Goal: Task Accomplishment & Management: Complete application form

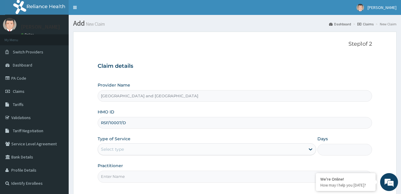
type input "RSF/10007/D"
click at [137, 150] on div "Select type" at bounding box center [201, 150] width 207 height 10
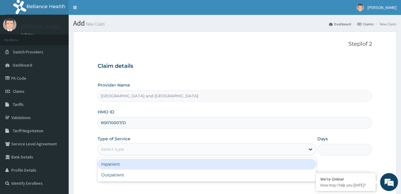
click at [124, 162] on div "Inpatient" at bounding box center [207, 164] width 219 height 11
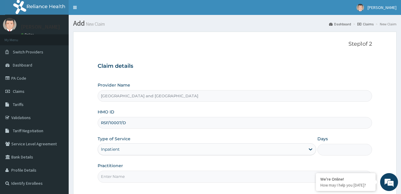
click at [346, 151] on input "Days" at bounding box center [344, 150] width 55 height 12
type input "2"
click at [245, 179] on input "Practitioner" at bounding box center [235, 177] width 274 height 12
type input "[PERSON_NAME]"
click at [130, 163] on div "Practitioner [PERSON_NAME]" at bounding box center [235, 173] width 274 height 20
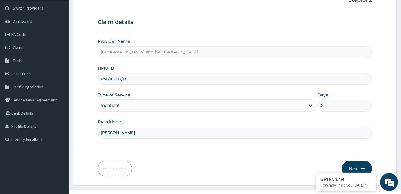
scroll to position [45, 0]
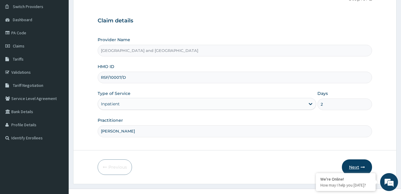
click at [354, 166] on button "Next" at bounding box center [357, 167] width 30 height 16
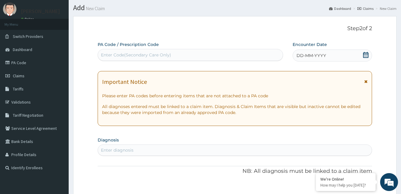
scroll to position [15, 0]
paste input "PA/41DA41"
type input "PA/41DA41"
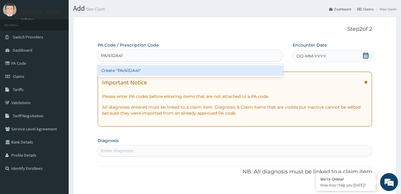
click at [199, 70] on div "Create "PA/41DA41"" at bounding box center [190, 70] width 185 height 11
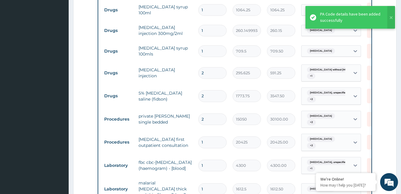
scroll to position [0, 25]
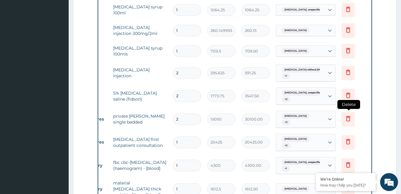
click at [352, 119] on icon at bounding box center [348, 119] width 13 height 15
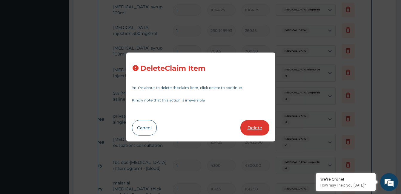
click at [257, 128] on button "Delete" at bounding box center [254, 128] width 29 height 16
type input "1"
type input "20425"
type input "20425.00"
type input "4300"
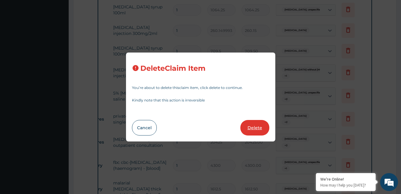
type input "4300.00"
type input "1612.5"
type input "1612.50"
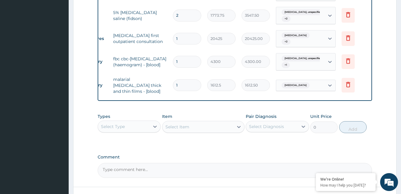
scroll to position [478, 0]
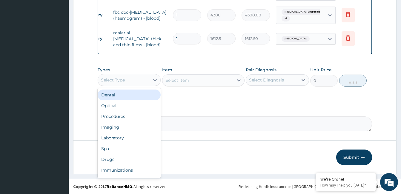
click at [127, 119] on div "Procedures" at bounding box center [129, 116] width 63 height 11
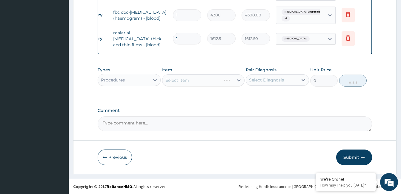
click at [206, 80] on div "Select Item" at bounding box center [203, 80] width 82 height 12
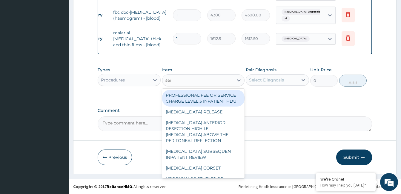
type input "semi"
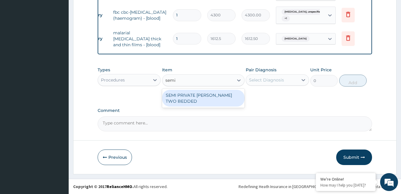
click at [206, 101] on div "SEMI PRIVATE [PERSON_NAME] TWO BEDDED" at bounding box center [203, 98] width 82 height 17
type input "9675"
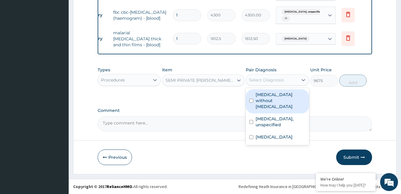
click at [272, 96] on label "[MEDICAL_DATA] without [MEDICAL_DATA]" at bounding box center [281, 101] width 50 height 18
checkbox input "true"
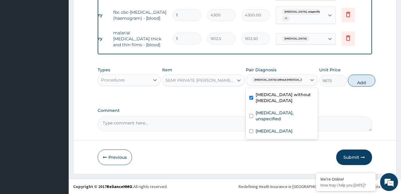
click at [274, 113] on label "[MEDICAL_DATA], unspecified" at bounding box center [285, 116] width 59 height 12
checkbox input "true"
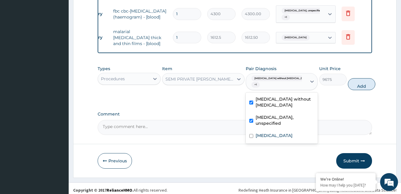
click at [272, 130] on div "[MEDICAL_DATA]" at bounding box center [282, 136] width 72 height 12
checkbox input "true"
click at [351, 87] on button "Add" at bounding box center [361, 84] width 27 height 12
type input "0"
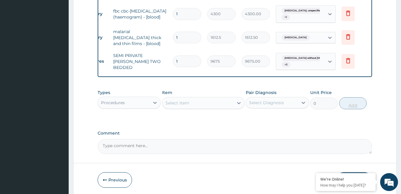
type input "0.00"
type input "2"
type input "19350.00"
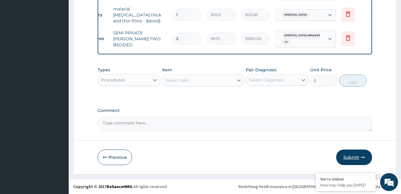
click at [355, 161] on button "Submit" at bounding box center [354, 158] width 36 height 16
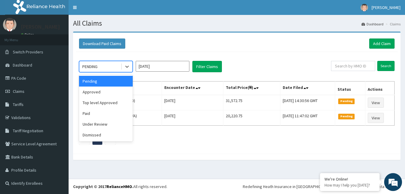
click at [100, 93] on div "Approved" at bounding box center [106, 92] width 54 height 11
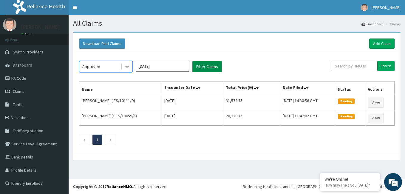
click at [214, 69] on button "Filter Claims" at bounding box center [208, 66] width 30 height 11
